Goal: Information Seeking & Learning: Learn about a topic

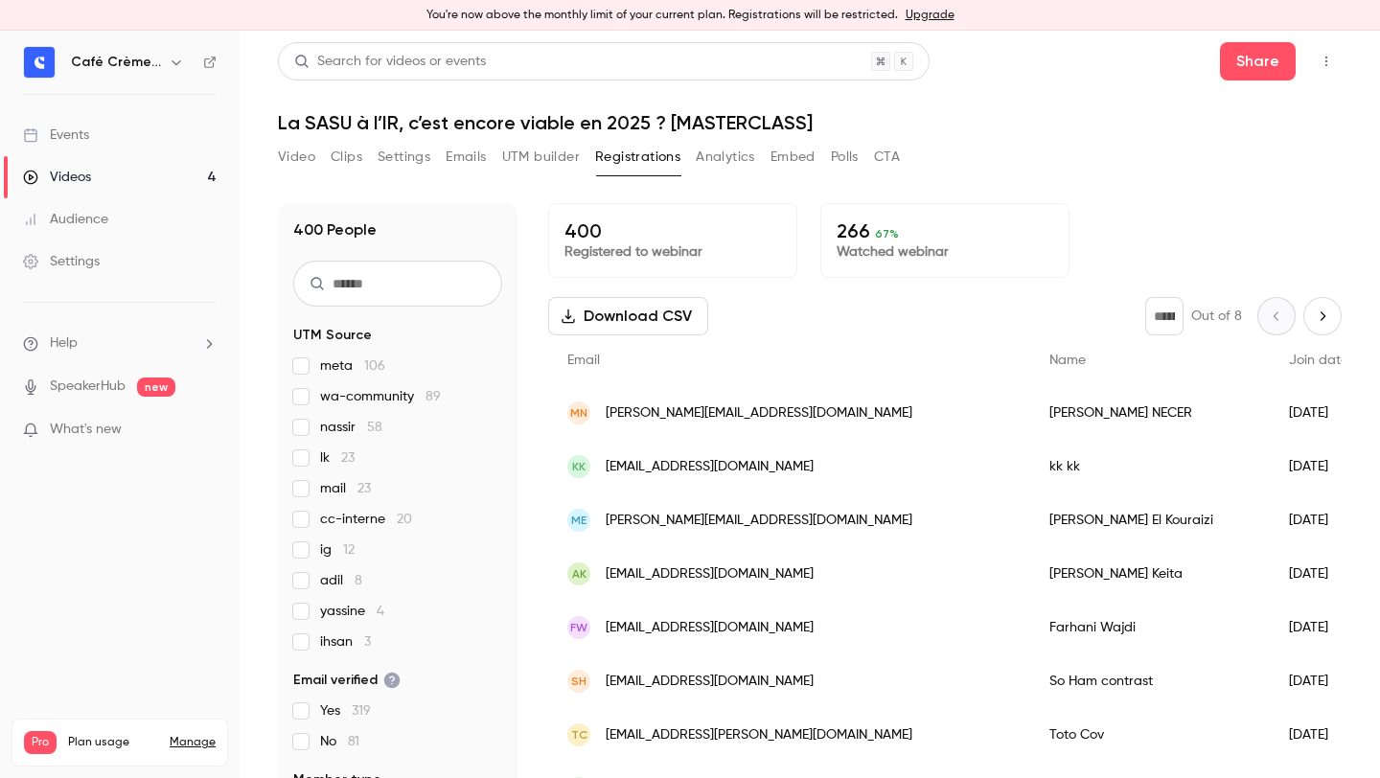
scroll to position [192, 0]
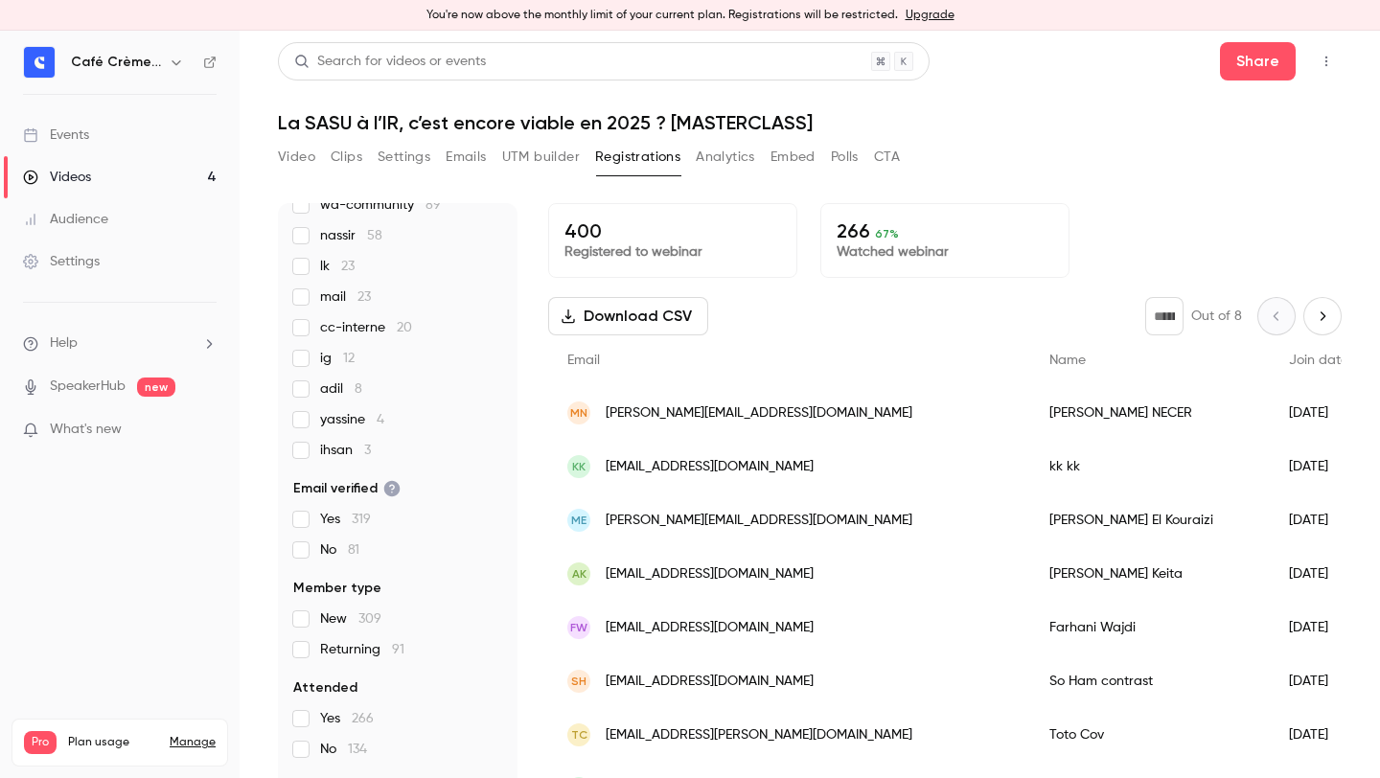
click at [682, 115] on h1 "La SASU à l’IR, c’est encore viable en 2025 ? [MASTERCLASS]" at bounding box center [810, 122] width 1064 height 23
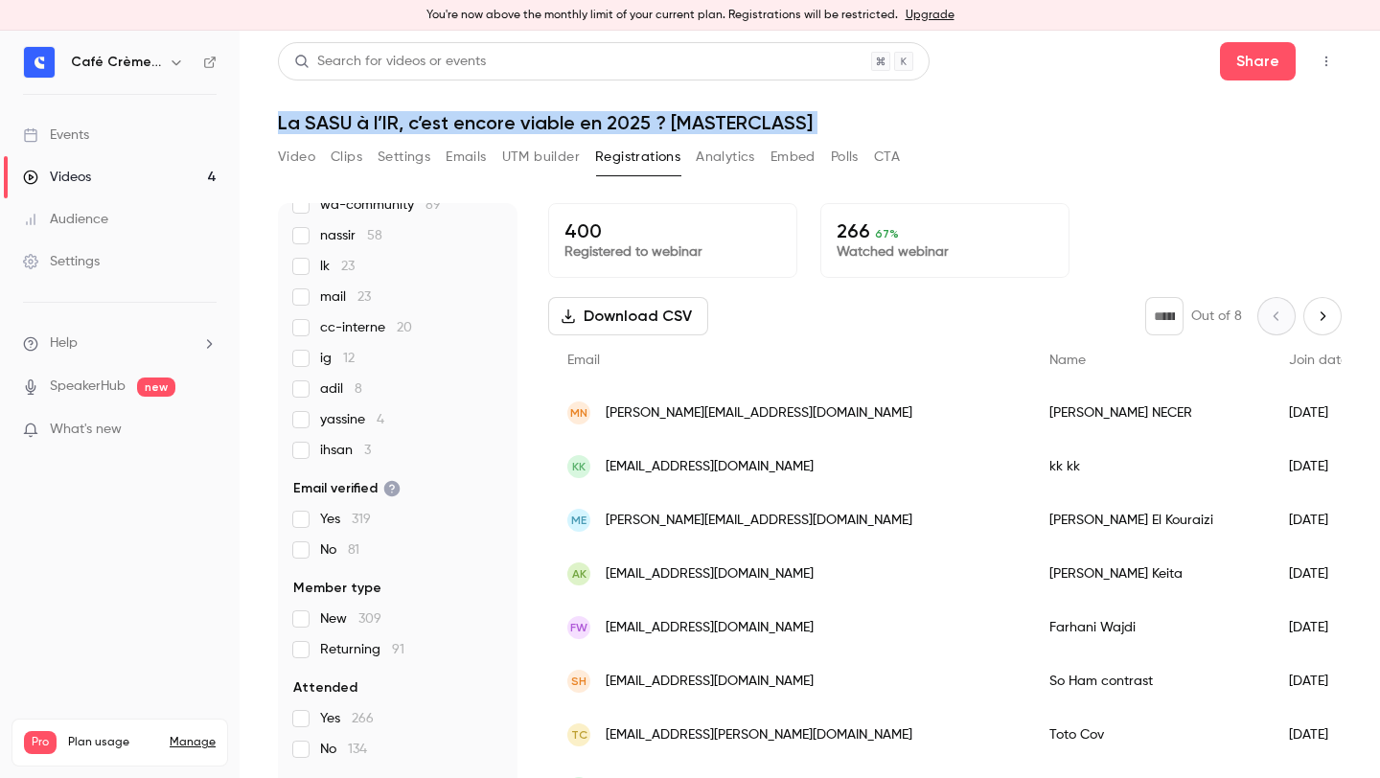
click at [682, 115] on h1 "La SASU à l’IR, c’est encore viable en 2025 ? [MASTERCLASS]" at bounding box center [810, 122] width 1064 height 23
click at [809, 127] on h1 "La SASU à l’IR, c’est encore viable en 2025 ? [MASTERCLASS]" at bounding box center [810, 122] width 1064 height 23
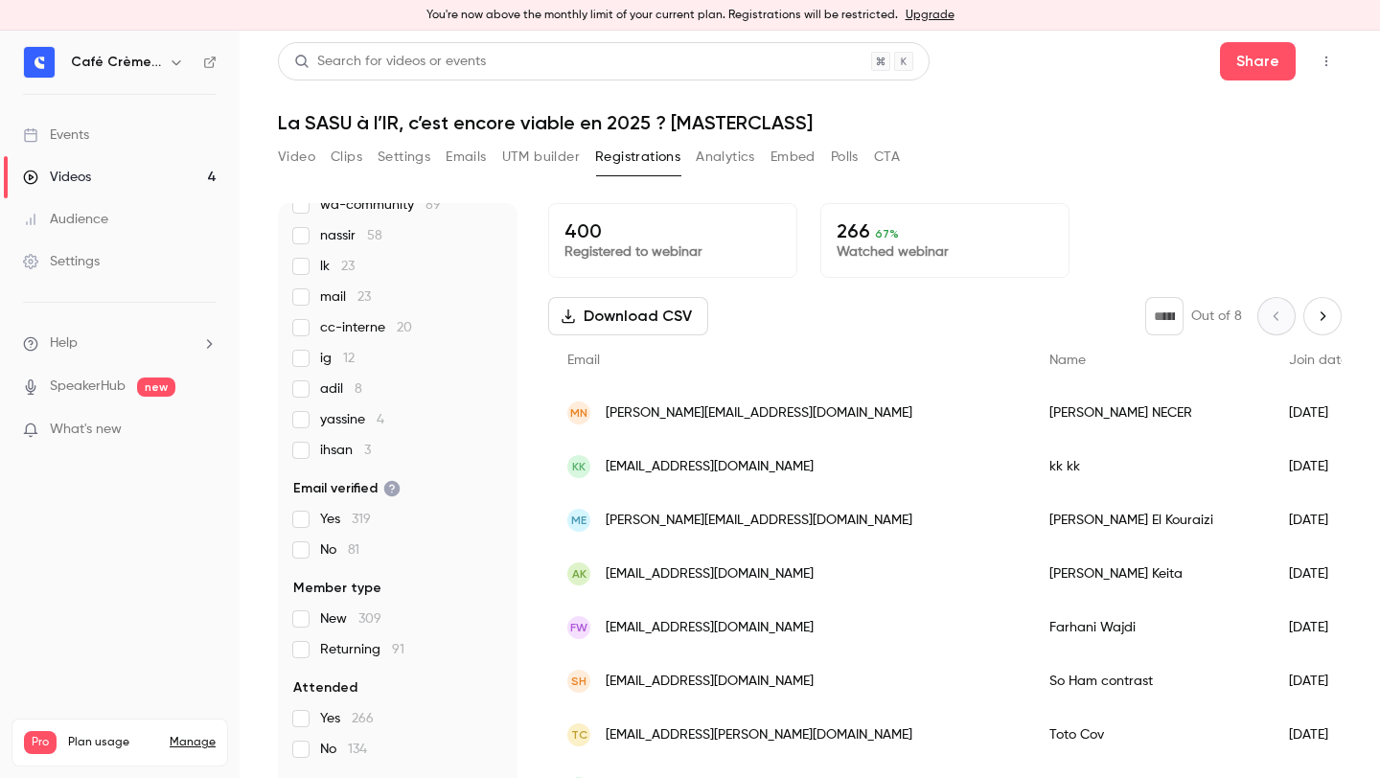
click at [786, 124] on h1 "La SASU à l’IR, c’est encore viable en 2025 ? [MASTERCLASS]" at bounding box center [810, 122] width 1064 height 23
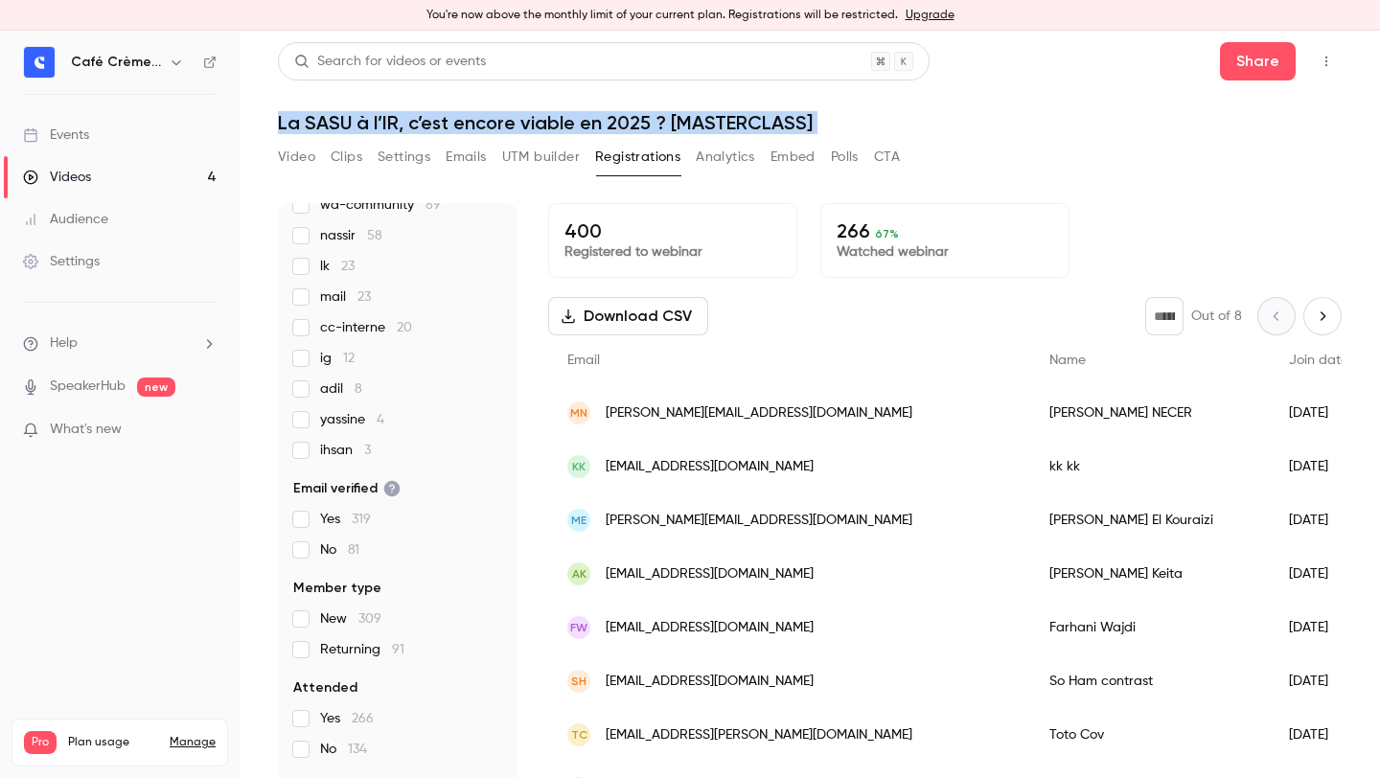
click at [786, 124] on h1 "La SASU à l’IR, c’est encore viable en 2025 ? [MASTERCLASS]" at bounding box center [810, 122] width 1064 height 23
click at [867, 124] on h1 "La SASU à l’IR, c’est encore viable en 2025 ? [MASTERCLASS]" at bounding box center [810, 122] width 1064 height 23
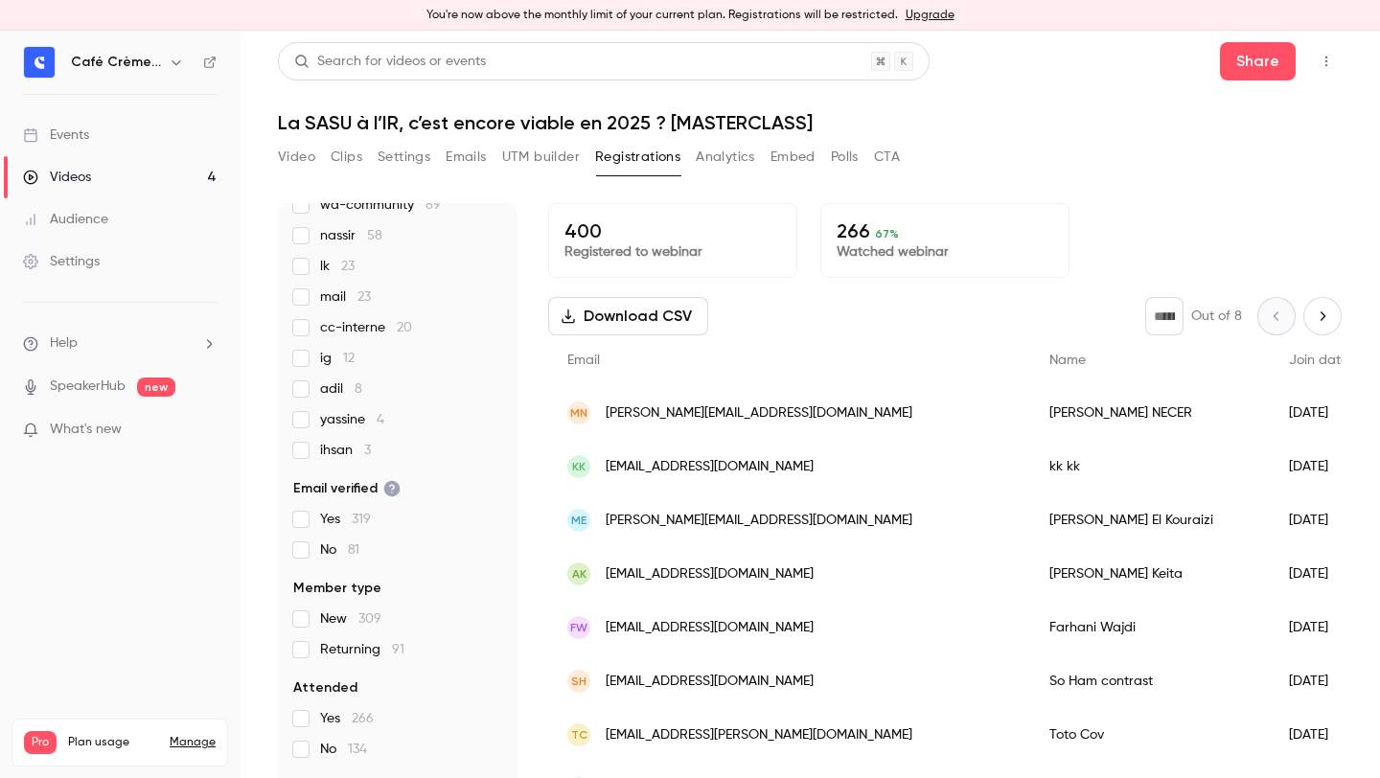
click at [588, 125] on h1 "La SASU à l’IR, c’est encore viable en 2025 ? [MASTERCLASS]" at bounding box center [810, 122] width 1064 height 23
click at [587, 125] on h1 "La SASU à l’IR, c’est encore viable en 2025 ? [MASTERCLASS]" at bounding box center [810, 122] width 1064 height 23
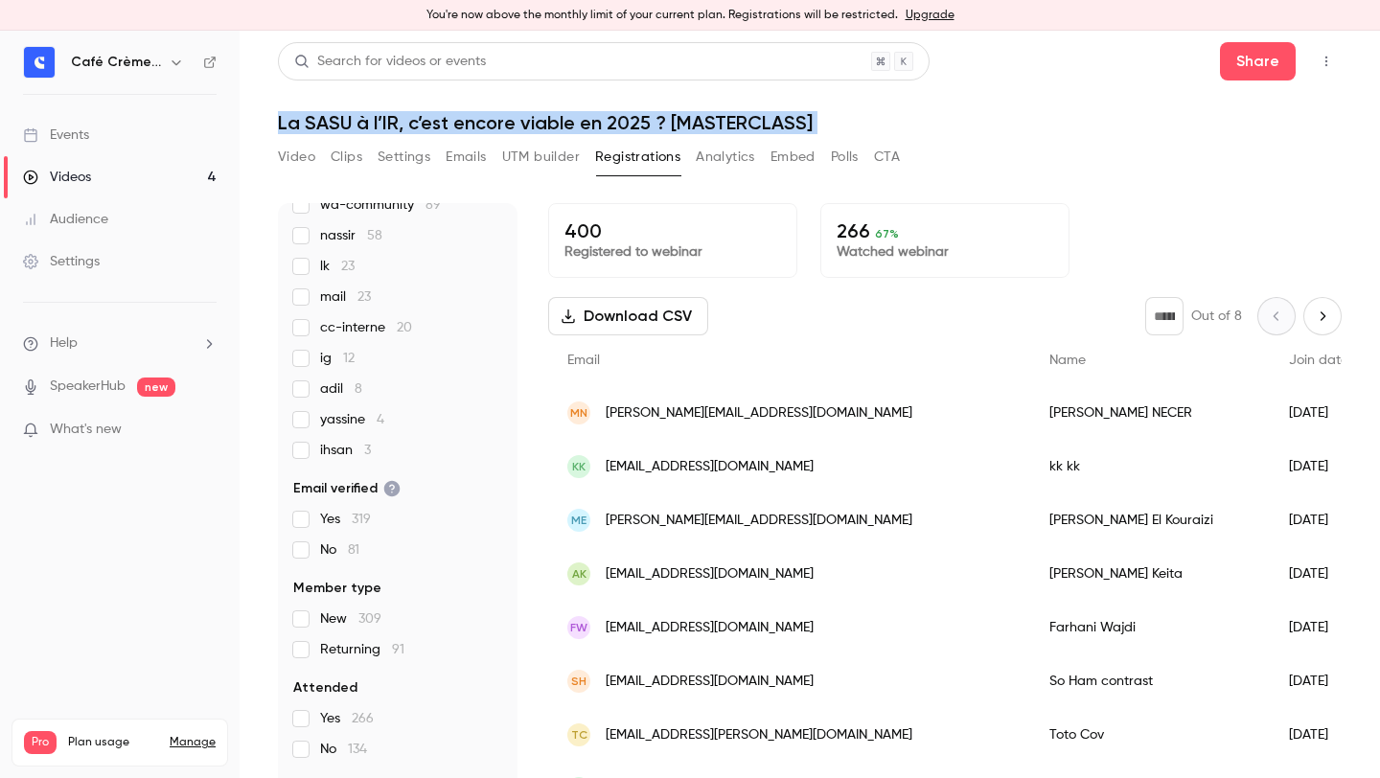
click at [587, 125] on h1 "La SASU à l’IR, c’est encore viable en 2025 ? [MASTERCLASS]" at bounding box center [810, 122] width 1064 height 23
click at [628, 125] on h1 "La SASU à l’IR, c’est encore viable en 2025 ? [MASTERCLASS]" at bounding box center [810, 122] width 1064 height 23
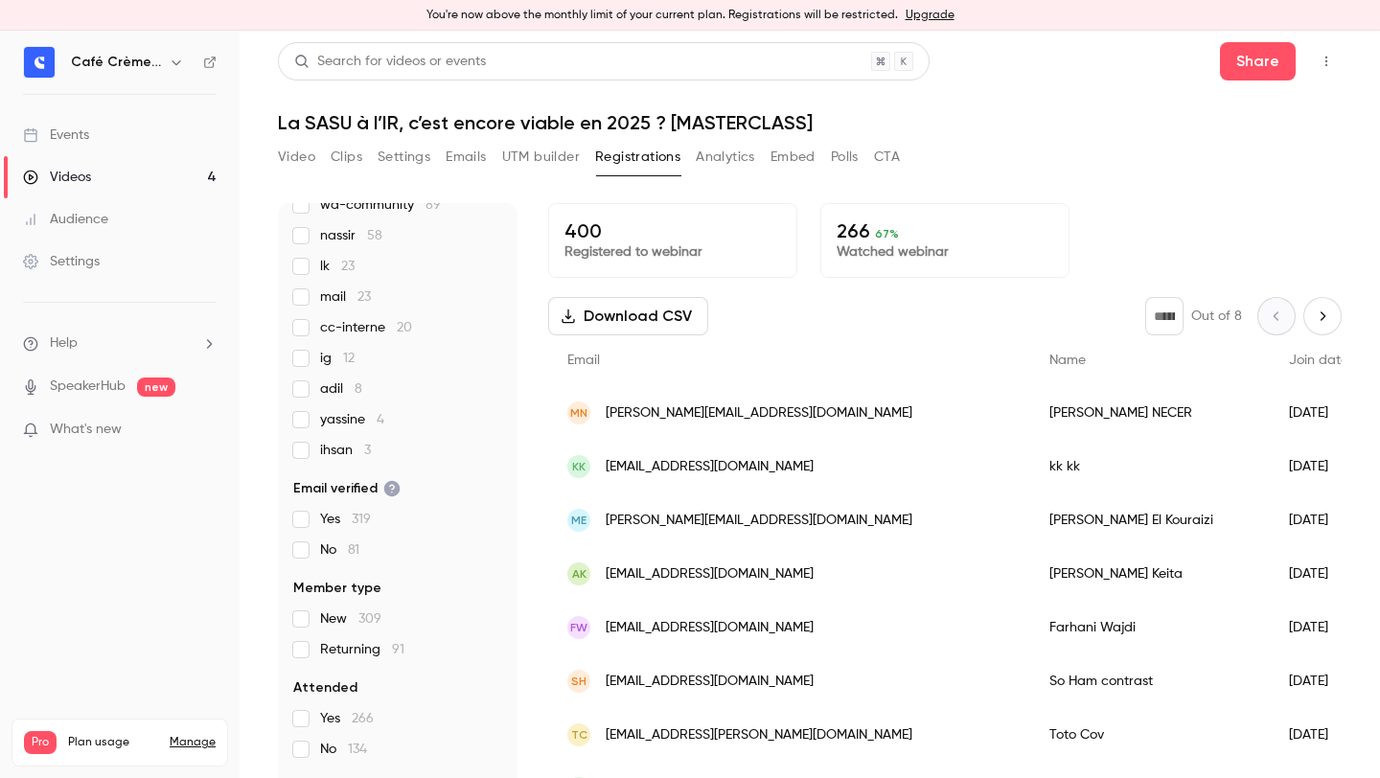
click at [942, 153] on div "Video Clips Settings Emails UTM builder Registrations Analytics Embed Polls CTA" at bounding box center [810, 161] width 1064 height 38
